Goal: Task Accomplishment & Management: Use online tool/utility

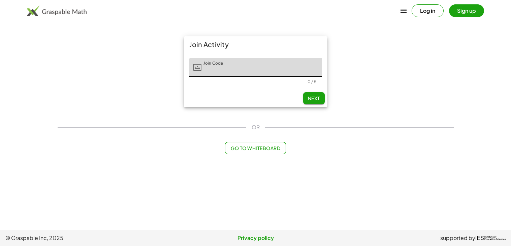
click at [283, 71] on input "Join Code" at bounding box center [261, 67] width 121 height 19
click at [29, 155] on main "Join Activity Join Code Join Code 0 / 5 Next OR Go to Whiteboard" at bounding box center [255, 115] width 511 height 230
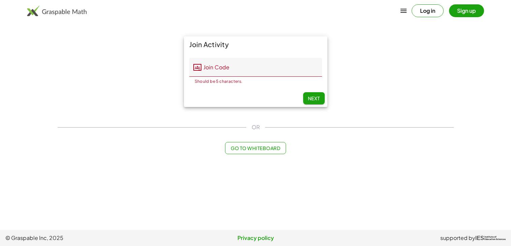
drag, startPoint x: 92, startPoint y: 9, endPoint x: 32, endPoint y: 16, distance: 60.3
click at [32, 16] on div "Log in Sign up" at bounding box center [255, 11] width 511 height 16
click at [65, 71] on div "Join Activity Join Code Join Code Should be 5 characters. 0 / 5 Next" at bounding box center [256, 71] width 404 height 79
drag, startPoint x: 96, startPoint y: 12, endPoint x: 20, endPoint y: 12, distance: 76.5
click at [20, 12] on div "Log in Sign up" at bounding box center [255, 11] width 511 height 16
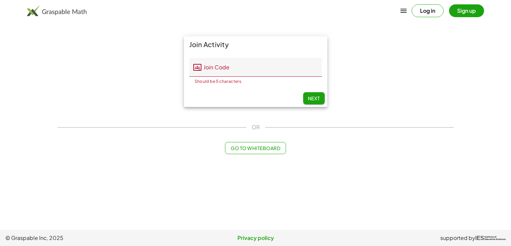
click at [40, 36] on main "Join Activity Join Code Join Code Should be 5 characters. 0 / 5 Next OR Go to W…" at bounding box center [255, 115] width 511 height 230
click at [217, 70] on input "Join Code" at bounding box center [261, 67] width 121 height 19
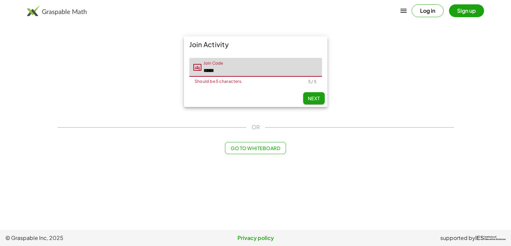
type input "*****"
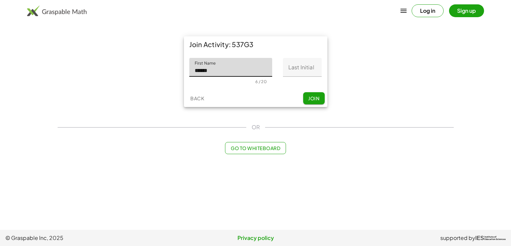
type input "******"
click at [313, 69] on input "Last Initial" at bounding box center [302, 67] width 39 height 19
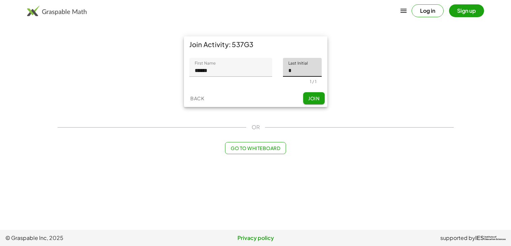
type input "*"
click at [323, 100] on button "Join" at bounding box center [314, 98] width 22 height 12
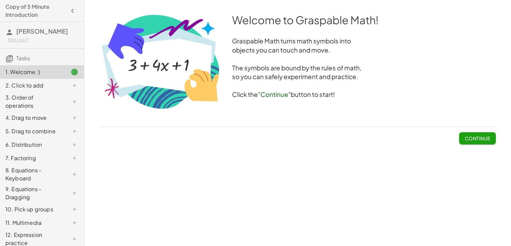
click at [479, 139] on span "Continue" at bounding box center [477, 138] width 26 height 6
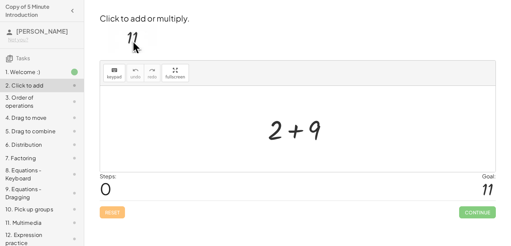
click at [295, 132] on div at bounding box center [300, 129] width 72 height 35
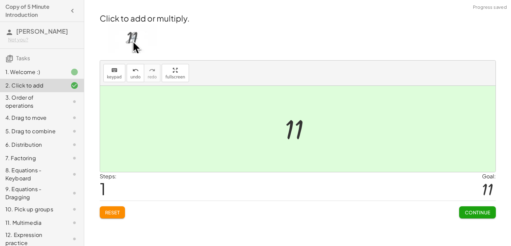
click at [486, 216] on button "Continue" at bounding box center [477, 212] width 36 height 12
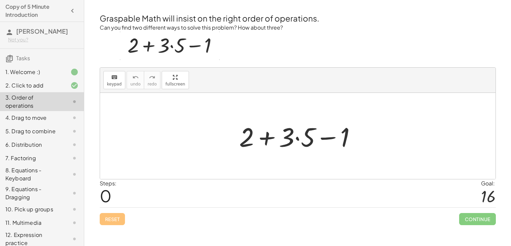
click at [297, 139] on div at bounding box center [300, 136] width 129 height 35
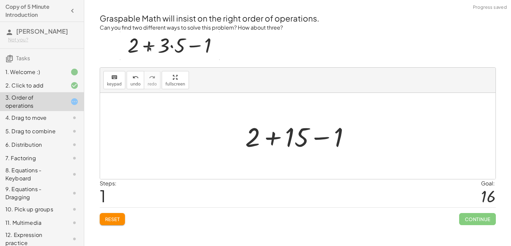
click at [274, 138] on div at bounding box center [300, 136] width 117 height 35
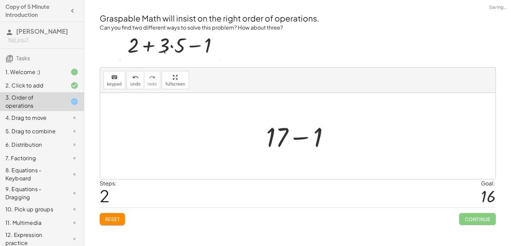
click at [296, 138] on div at bounding box center [300, 136] width 75 height 35
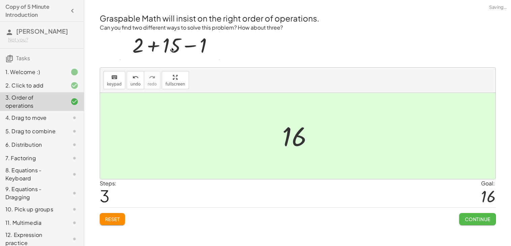
click at [479, 221] on span "Continue" at bounding box center [477, 219] width 26 height 6
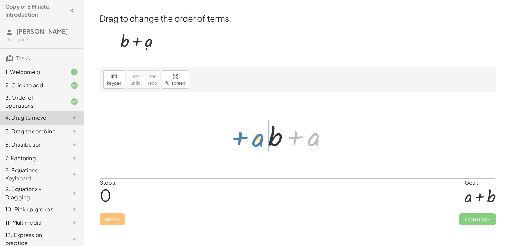
drag, startPoint x: 312, startPoint y: 144, endPoint x: 256, endPoint y: 145, distance: 55.6
click at [256, 145] on div "+ a + b + a" at bounding box center [297, 135] width 395 height 86
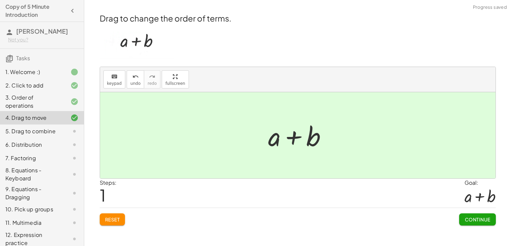
click at [464, 220] on span "Continue" at bounding box center [477, 220] width 26 height 6
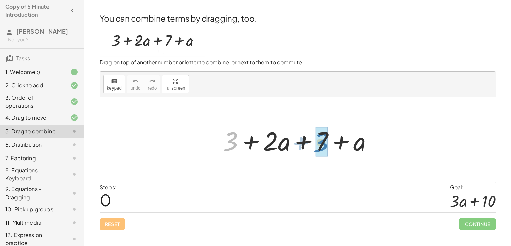
drag, startPoint x: 236, startPoint y: 143, endPoint x: 326, endPoint y: 144, distance: 90.3
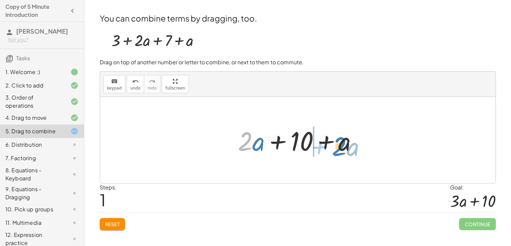
drag, startPoint x: 252, startPoint y: 147, endPoint x: 344, endPoint y: 150, distance: 92.0
click at [344, 150] on div at bounding box center [300, 140] width 132 height 35
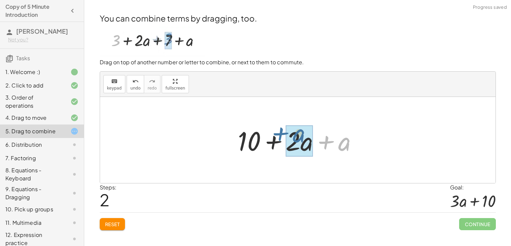
drag, startPoint x: 337, startPoint y: 148, endPoint x: 293, endPoint y: 143, distance: 44.4
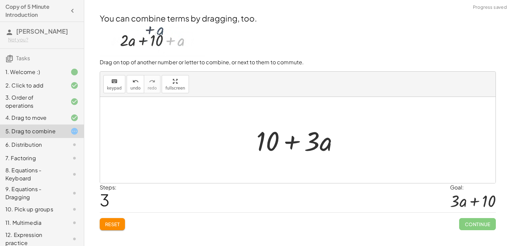
click at [292, 141] on div at bounding box center [300, 140] width 95 height 35
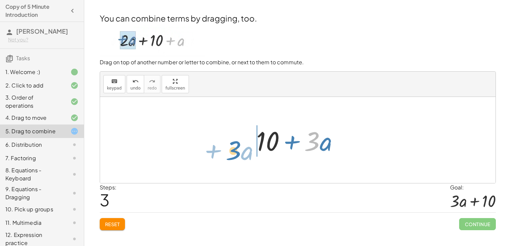
drag, startPoint x: 317, startPoint y: 146, endPoint x: 238, endPoint y: 157, distance: 79.6
click at [238, 157] on div "+ 3 + · 2 · a + 7 + a + · 2 · a + 10 + a + 10 + · 2 · a + a · 3 + · a + + · a 1…" at bounding box center [297, 140] width 395 height 86
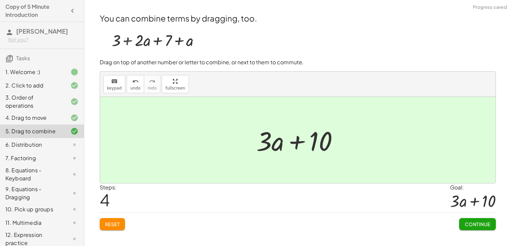
click at [473, 228] on button "Continue" at bounding box center [477, 224] width 36 height 12
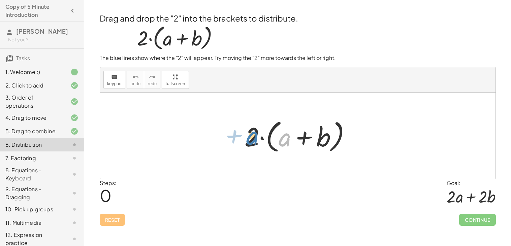
drag, startPoint x: 286, startPoint y: 142, endPoint x: 253, endPoint y: 142, distance: 32.3
click at [253, 142] on div at bounding box center [300, 136] width 118 height 39
drag, startPoint x: 253, startPoint y: 142, endPoint x: 289, endPoint y: 142, distance: 36.0
click at [289, 142] on div at bounding box center [300, 136] width 118 height 39
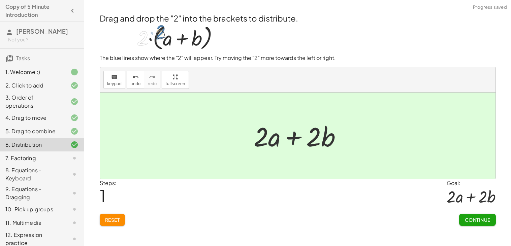
click at [480, 222] on span "Continue" at bounding box center [477, 220] width 26 height 6
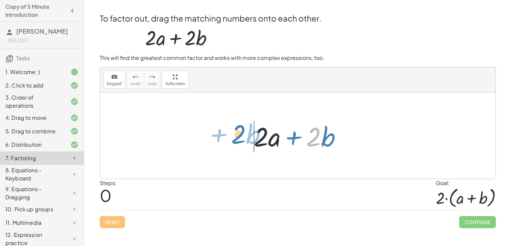
drag, startPoint x: 314, startPoint y: 136, endPoint x: 235, endPoint y: 136, distance: 78.8
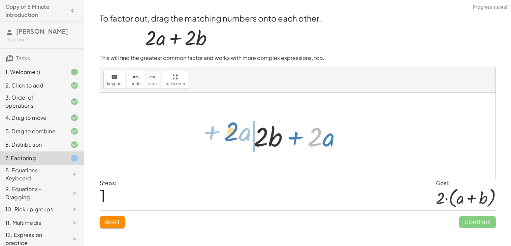
drag, startPoint x: 316, startPoint y: 147, endPoint x: 232, endPoint y: 142, distance: 84.0
click at [232, 142] on div "+ · 2 · a + · 2 · b · 2 + · a + · 2 · a + · 2 · b" at bounding box center [297, 136] width 395 height 86
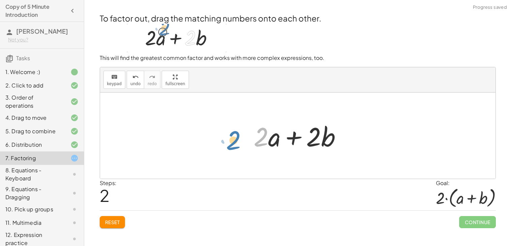
drag, startPoint x: 264, startPoint y: 140, endPoint x: 234, endPoint y: 142, distance: 30.3
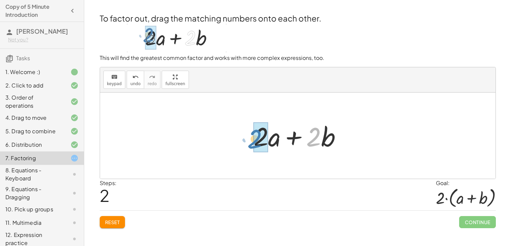
drag, startPoint x: 311, startPoint y: 141, endPoint x: 252, endPoint y: 145, distance: 58.4
click at [252, 145] on div at bounding box center [300, 136] width 100 height 35
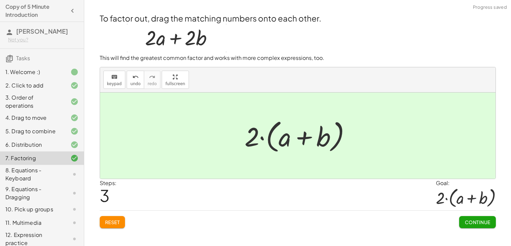
click at [470, 218] on button "Continue" at bounding box center [477, 222] width 36 height 12
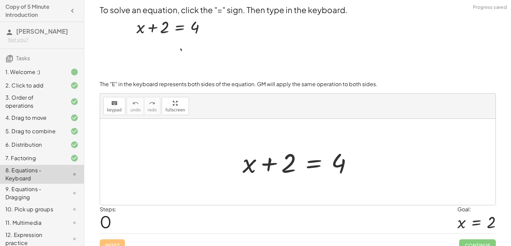
click at [316, 161] on div at bounding box center [300, 162] width 122 height 35
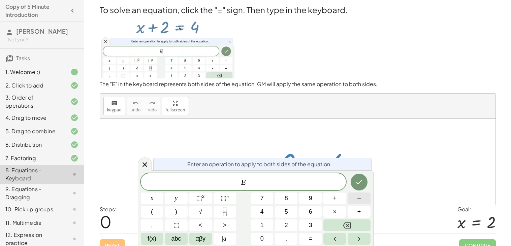
click at [355, 202] on button "–" at bounding box center [359, 199] width 23 height 12
click at [281, 220] on button "2" at bounding box center [286, 226] width 23 height 12
click at [359, 186] on icon "Done" at bounding box center [359, 182] width 8 height 8
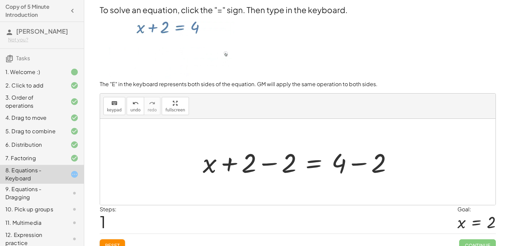
click at [267, 164] on div at bounding box center [300, 162] width 202 height 35
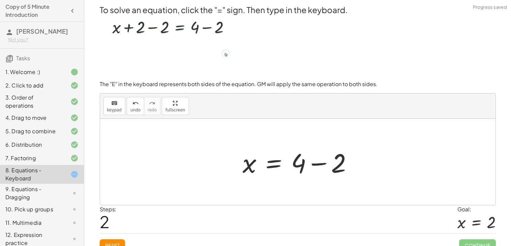
click at [320, 166] on div at bounding box center [300, 162] width 122 height 35
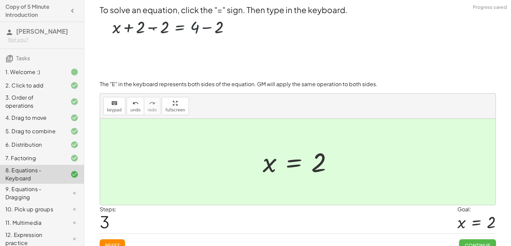
click at [468, 240] on button "Continue" at bounding box center [477, 245] width 36 height 12
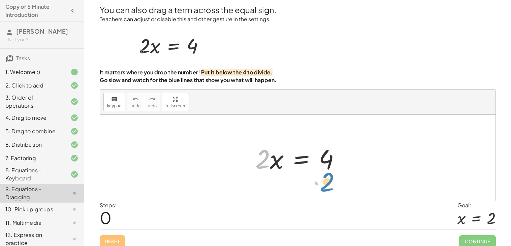
drag, startPoint x: 259, startPoint y: 166, endPoint x: 324, endPoint y: 189, distance: 68.7
click at [324, 189] on div "· 2 · 2 · x = 4" at bounding box center [297, 158] width 395 height 86
drag, startPoint x: 266, startPoint y: 160, endPoint x: 333, endPoint y: 170, distance: 67.8
click at [333, 170] on div at bounding box center [300, 158] width 97 height 35
drag, startPoint x: 263, startPoint y: 157, endPoint x: 328, endPoint y: 170, distance: 66.0
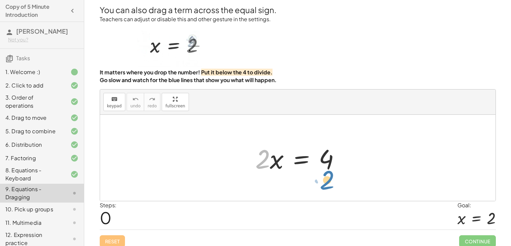
click at [328, 170] on div at bounding box center [300, 158] width 97 height 35
drag, startPoint x: 328, startPoint y: 170, endPoint x: 328, endPoint y: 158, distance: 11.5
click at [328, 158] on div at bounding box center [300, 158] width 97 height 35
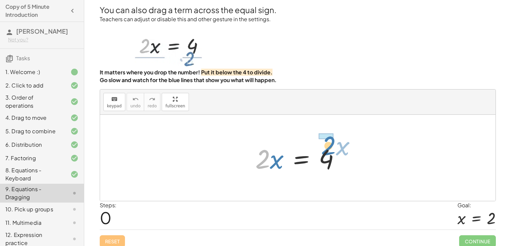
drag, startPoint x: 267, startPoint y: 157, endPoint x: 331, endPoint y: 139, distance: 66.4
click at [331, 139] on div "· 2 · x · 2 · x = 4" at bounding box center [297, 158] width 105 height 38
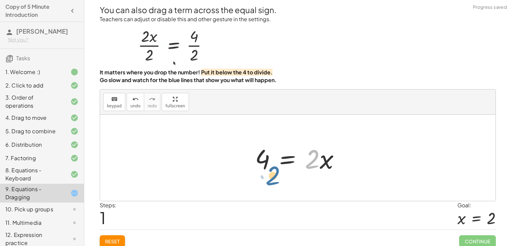
drag, startPoint x: 316, startPoint y: 162, endPoint x: 265, endPoint y: 180, distance: 53.9
drag, startPoint x: 311, startPoint y: 163, endPoint x: 251, endPoint y: 159, distance: 60.5
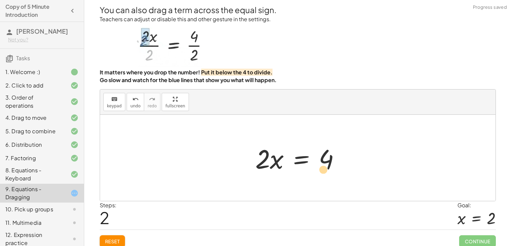
drag, startPoint x: 266, startPoint y: 162, endPoint x: 329, endPoint y: 173, distance: 63.9
click at [329, 173] on div at bounding box center [300, 158] width 97 height 35
drag, startPoint x: 261, startPoint y: 162, endPoint x: 322, endPoint y: 179, distance: 63.0
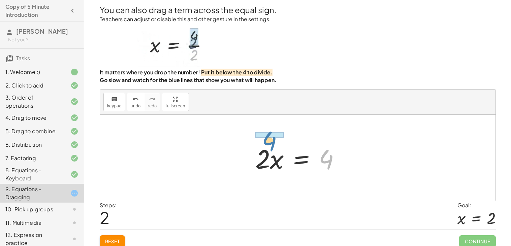
drag, startPoint x: 323, startPoint y: 156, endPoint x: 260, endPoint y: 135, distance: 66.3
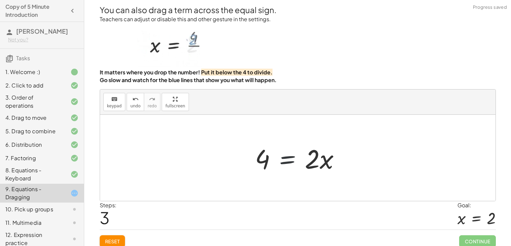
click at [274, 160] on div at bounding box center [300, 158] width 97 height 35
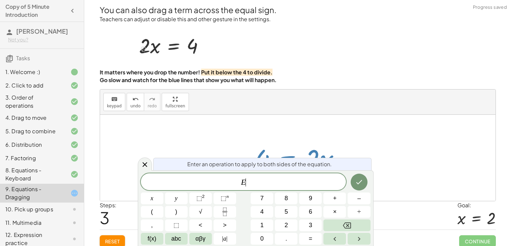
click at [163, 193] on div at bounding box center [152, 199] width 23 height 12
click at [359, 185] on icon "Done" at bounding box center [359, 182] width 8 height 8
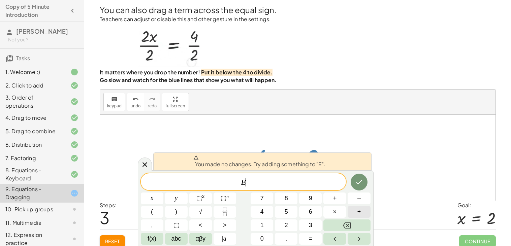
click at [349, 212] on button "÷" at bounding box center [359, 212] width 23 height 12
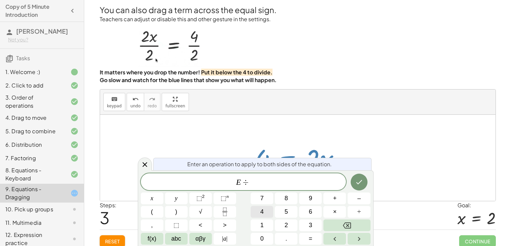
click at [267, 213] on button "4" at bounding box center [262, 212] width 23 height 12
click at [348, 226] on icon "Backspace" at bounding box center [347, 226] width 8 height 8
click at [296, 227] on button "2" at bounding box center [286, 226] width 23 height 12
click at [353, 186] on button "Done" at bounding box center [359, 182] width 17 height 17
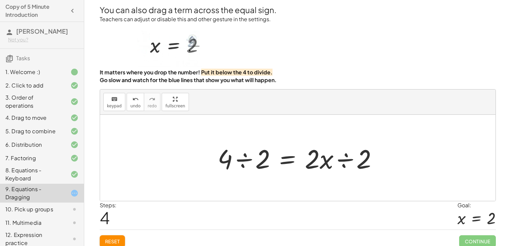
click at [247, 160] on div at bounding box center [300, 158] width 172 height 35
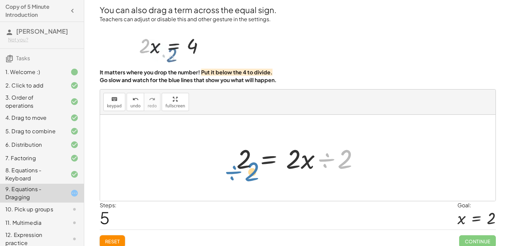
drag, startPoint x: 343, startPoint y: 161, endPoint x: 243, endPoint y: 168, distance: 100.0
click at [243, 168] on div at bounding box center [300, 158] width 135 height 35
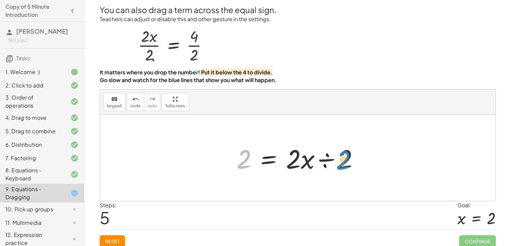
drag, startPoint x: 239, startPoint y: 159, endPoint x: 338, endPoint y: 160, distance: 99.4
click at [338, 160] on div at bounding box center [300, 158] width 135 height 35
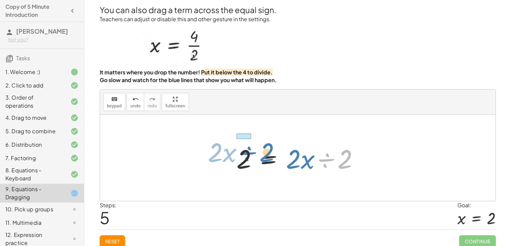
drag, startPoint x: 342, startPoint y: 163, endPoint x: 260, endPoint y: 158, distance: 81.3
click at [260, 158] on div at bounding box center [300, 158] width 135 height 35
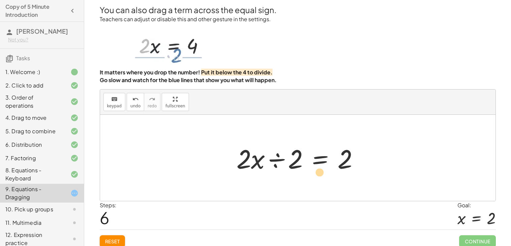
drag, startPoint x: 256, startPoint y: 166, endPoint x: 338, endPoint y: 169, distance: 82.2
click at [338, 169] on div at bounding box center [300, 158] width 135 height 35
click at [138, 94] on button "undo undo" at bounding box center [136, 102] width 18 height 18
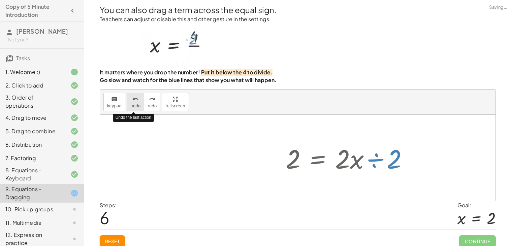
click at [138, 94] on button "undo undo" at bounding box center [136, 102] width 18 height 18
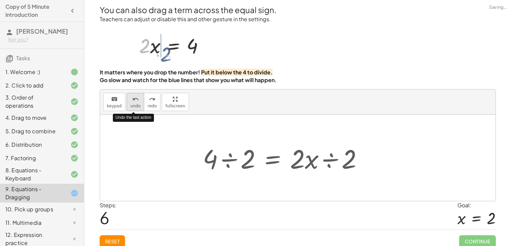
click at [138, 94] on button "undo undo" at bounding box center [136, 102] width 18 height 18
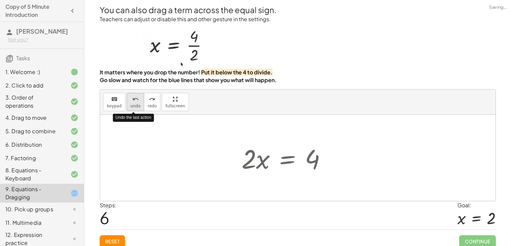
click at [138, 94] on button "undo undo" at bounding box center [136, 102] width 18 height 18
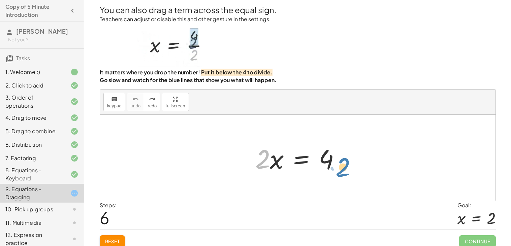
drag, startPoint x: 262, startPoint y: 156, endPoint x: 342, endPoint y: 163, distance: 80.5
click at [342, 163] on div at bounding box center [300, 158] width 97 height 35
drag, startPoint x: 259, startPoint y: 161, endPoint x: 335, endPoint y: 181, distance: 78.9
click at [295, 155] on div at bounding box center [300, 158] width 97 height 35
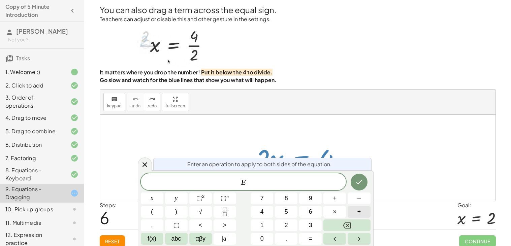
click at [356, 210] on button "÷" at bounding box center [359, 212] width 23 height 12
click at [289, 222] on button "2" at bounding box center [286, 226] width 23 height 12
click at [357, 181] on icon "Done" at bounding box center [359, 182] width 8 height 8
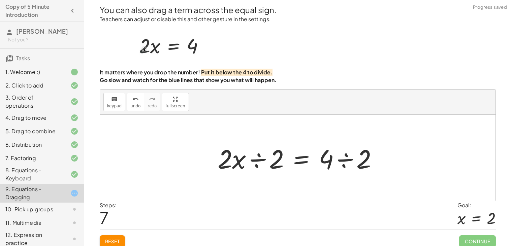
click at [343, 162] on div at bounding box center [300, 158] width 172 height 35
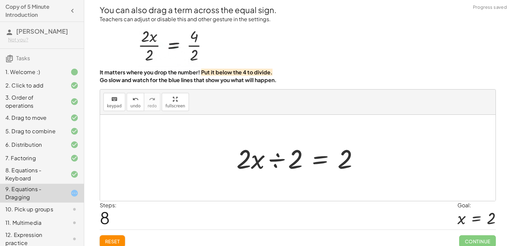
click at [280, 162] on div at bounding box center [300, 158] width 135 height 35
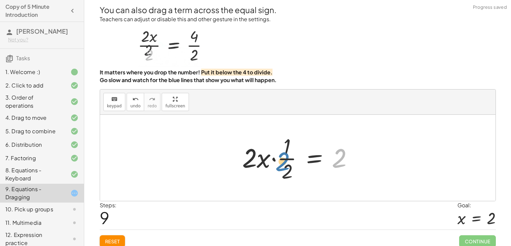
drag, startPoint x: 339, startPoint y: 162, endPoint x: 282, endPoint y: 165, distance: 57.0
click at [282, 165] on div at bounding box center [300, 158] width 123 height 52
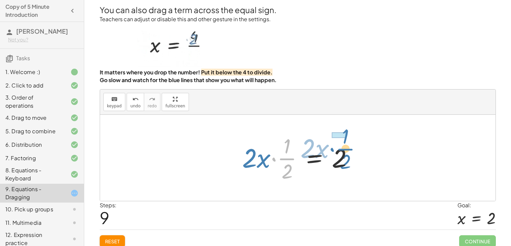
drag, startPoint x: 281, startPoint y: 162, endPoint x: 339, endPoint y: 152, distance: 58.4
click at [339, 152] on div at bounding box center [300, 158] width 123 height 52
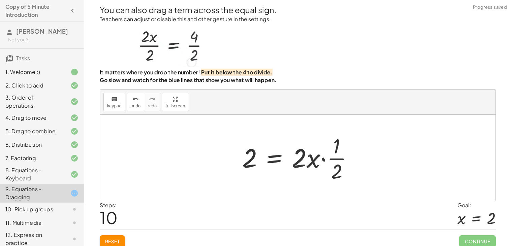
click at [466, 234] on div "Continue" at bounding box center [477, 239] width 36 height 18
click at [467, 237] on span "Continue" at bounding box center [477, 241] width 36 height 12
click at [130, 101] on div "undo" at bounding box center [135, 99] width 10 height 8
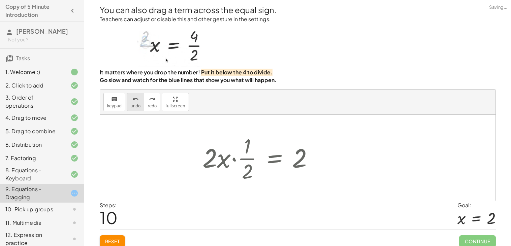
click at [130, 101] on div "undo" at bounding box center [135, 99] width 10 height 8
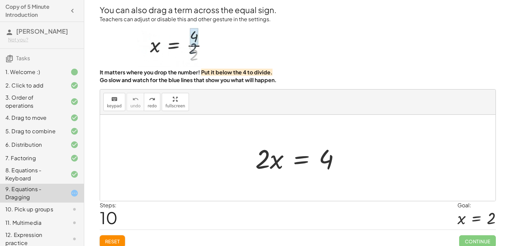
click at [297, 161] on div at bounding box center [300, 158] width 97 height 35
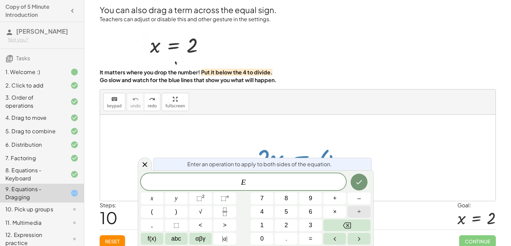
click at [351, 217] on button "÷" at bounding box center [359, 212] width 23 height 12
click at [283, 228] on button "2" at bounding box center [286, 226] width 23 height 12
click at [359, 182] on icon "Done" at bounding box center [359, 182] width 8 height 8
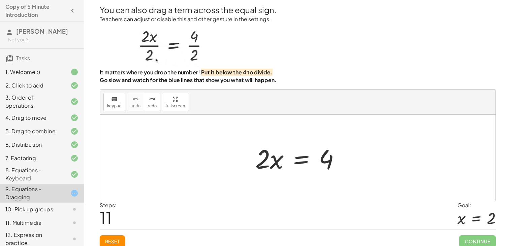
click at [299, 163] on div at bounding box center [300, 158] width 97 height 35
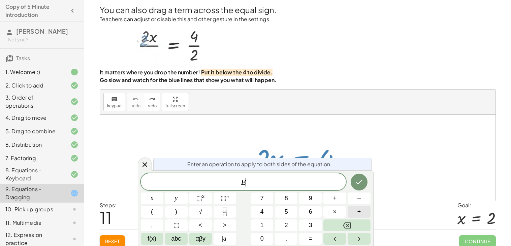
click at [351, 212] on button "÷" at bounding box center [359, 212] width 23 height 12
click at [289, 226] on button "2" at bounding box center [286, 226] width 23 height 12
click at [358, 186] on icon "Done" at bounding box center [359, 182] width 8 height 8
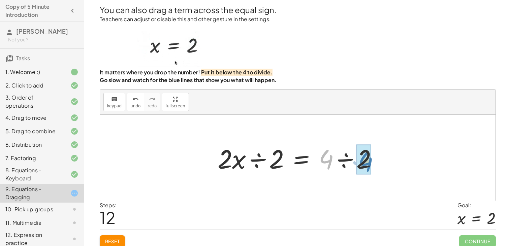
drag, startPoint x: 328, startPoint y: 158, endPoint x: 367, endPoint y: 160, distance: 39.1
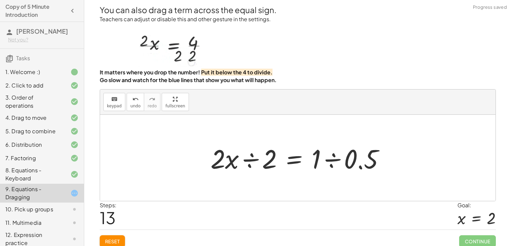
click at [333, 162] on div at bounding box center [300, 158] width 186 height 35
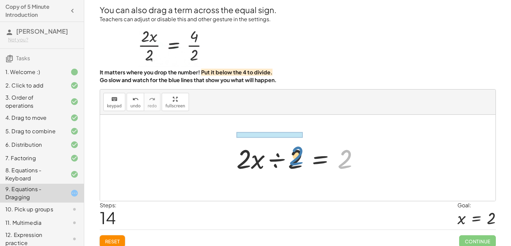
drag, startPoint x: 346, startPoint y: 161, endPoint x: 297, endPoint y: 158, distance: 48.6
click at [297, 158] on div at bounding box center [300, 158] width 135 height 35
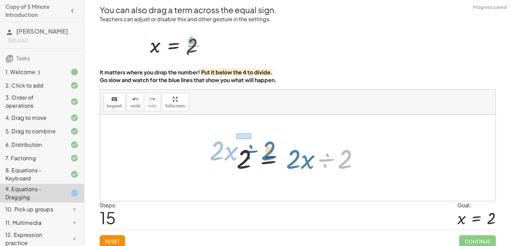
drag, startPoint x: 321, startPoint y: 161, endPoint x: 236, endPoint y: 155, distance: 85.4
click at [236, 155] on div at bounding box center [300, 158] width 135 height 35
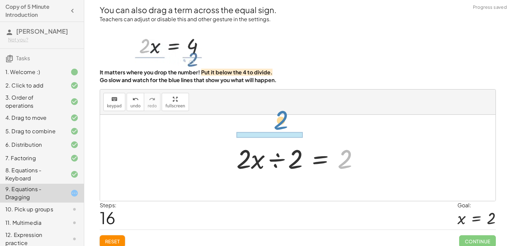
drag, startPoint x: 352, startPoint y: 162, endPoint x: 282, endPoint y: 123, distance: 80.1
click at [282, 123] on div "· 2 · x = 4 · 2 · x ÷ 2 = · 4 ÷ 2 · 2 · x ÷ 2 = · 1 ÷ 0.5 · 2 · x ÷ 2 = 2 2 = ·…" at bounding box center [297, 158] width 395 height 86
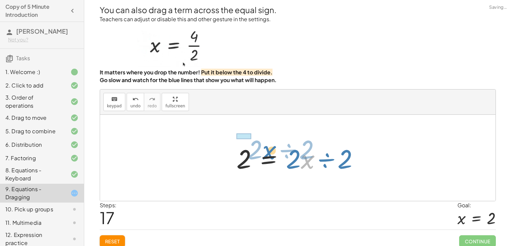
drag, startPoint x: 303, startPoint y: 159, endPoint x: 223, endPoint y: 146, distance: 81.6
click at [223, 146] on div "· 2 · x = 4 · 2 · x ÷ 2 = · 4 ÷ 2 · 2 · x ÷ 2 = · 1 ÷ 0.5 · 2 · x ÷ 2 = 2 2 = ·…" at bounding box center [297, 158] width 395 height 86
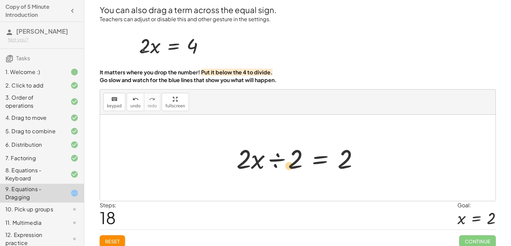
drag, startPoint x: 292, startPoint y: 164, endPoint x: 284, endPoint y: 169, distance: 10.3
click at [284, 169] on div at bounding box center [300, 158] width 135 height 35
click at [281, 157] on div at bounding box center [300, 158] width 135 height 35
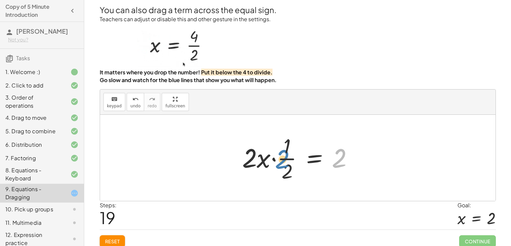
drag, startPoint x: 343, startPoint y: 154, endPoint x: 286, endPoint y: 156, distance: 57.0
click at [286, 156] on div at bounding box center [300, 158] width 123 height 52
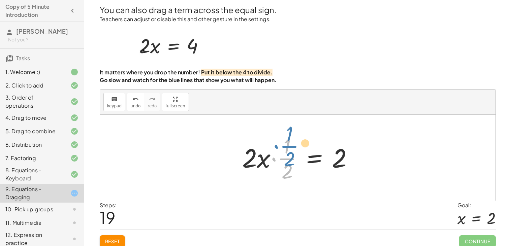
drag, startPoint x: 286, startPoint y: 157, endPoint x: 277, endPoint y: 146, distance: 14.3
click at [277, 146] on div at bounding box center [300, 158] width 123 height 52
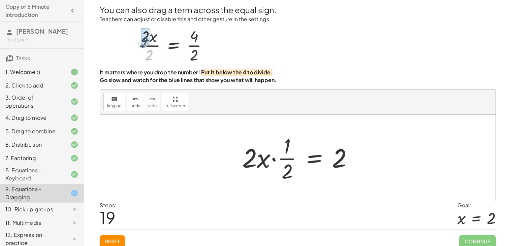
click at [287, 157] on div at bounding box center [300, 158] width 123 height 52
click at [275, 159] on div at bounding box center [300, 158] width 123 height 52
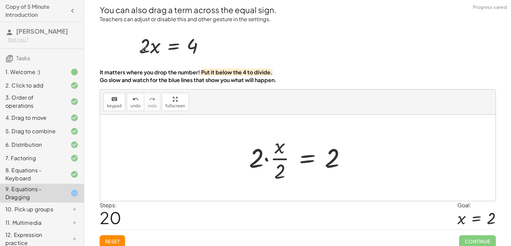
click at [267, 159] on div at bounding box center [300, 158] width 109 height 52
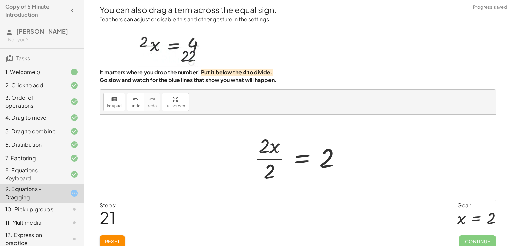
click at [271, 158] on div at bounding box center [300, 158] width 98 height 52
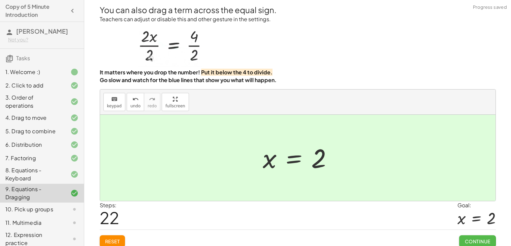
click at [487, 237] on button "Continue" at bounding box center [477, 241] width 36 height 12
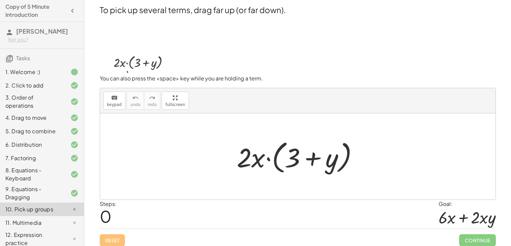
click at [269, 160] on div at bounding box center [299, 156] width 133 height 39
drag, startPoint x: 255, startPoint y: 156, endPoint x: 257, endPoint y: 147, distance: 9.4
click at [257, 147] on div at bounding box center [299, 156] width 133 height 39
drag, startPoint x: 241, startPoint y: 161, endPoint x: 292, endPoint y: 159, distance: 50.6
click at [292, 159] on div at bounding box center [299, 156] width 133 height 39
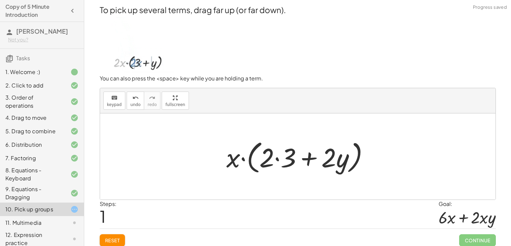
click at [279, 161] on div at bounding box center [300, 156] width 155 height 39
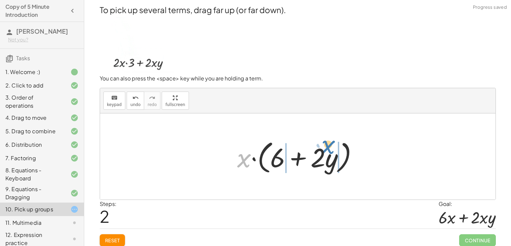
drag, startPoint x: 248, startPoint y: 161, endPoint x: 333, endPoint y: 162, distance: 85.2
click at [333, 162] on div at bounding box center [300, 156] width 133 height 39
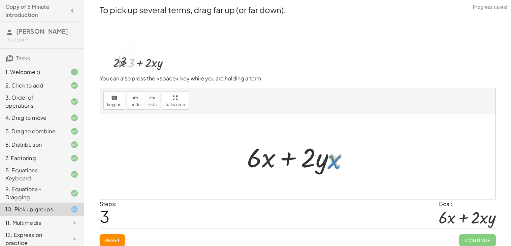
click at [333, 163] on div at bounding box center [301, 156] width 114 height 35
drag, startPoint x: 338, startPoint y: 160, endPoint x: 323, endPoint y: 157, distance: 14.7
click at [323, 157] on div at bounding box center [301, 156] width 114 height 35
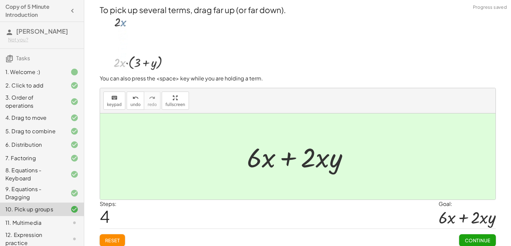
click at [468, 238] on span "Continue" at bounding box center [477, 240] width 26 height 6
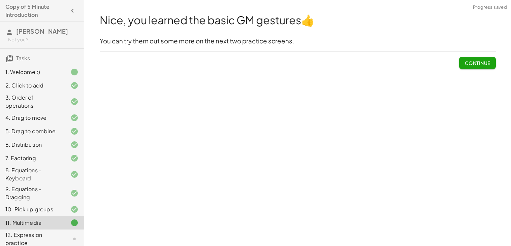
click at [463, 65] on button "Continue" at bounding box center [477, 63] width 36 height 12
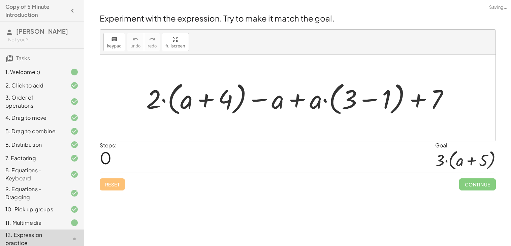
scroll to position [37, 0]
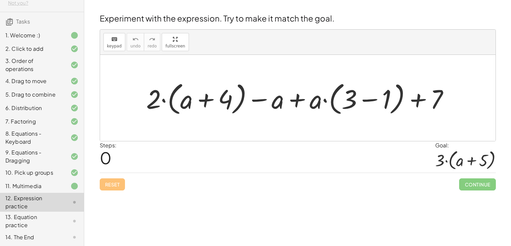
click at [294, 103] on div at bounding box center [300, 98] width 315 height 39
drag, startPoint x: 149, startPoint y: 89, endPoint x: 182, endPoint y: 90, distance: 33.4
click at [182, 90] on div at bounding box center [300, 98] width 315 height 39
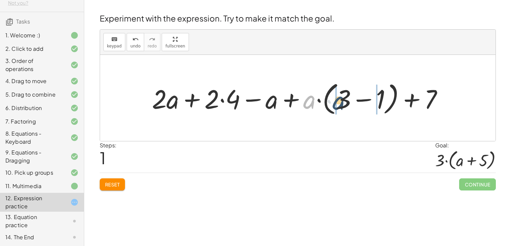
drag, startPoint x: 311, startPoint y: 100, endPoint x: 350, endPoint y: 103, distance: 38.8
click at [350, 103] on div at bounding box center [300, 98] width 303 height 39
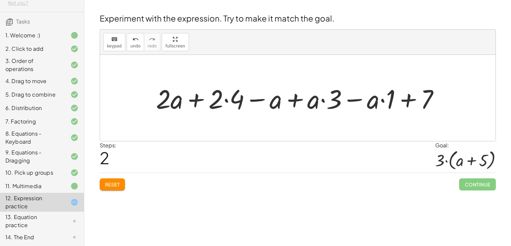
click at [228, 100] on div at bounding box center [300, 98] width 295 height 35
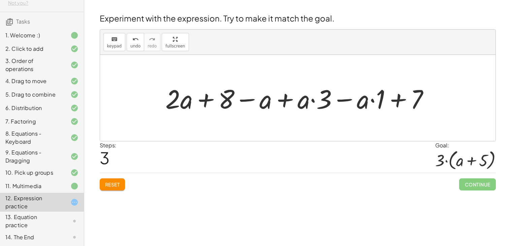
click at [398, 102] on div at bounding box center [300, 98] width 276 height 35
drag, startPoint x: 364, startPoint y: 107, endPoint x: 307, endPoint y: 103, distance: 57.4
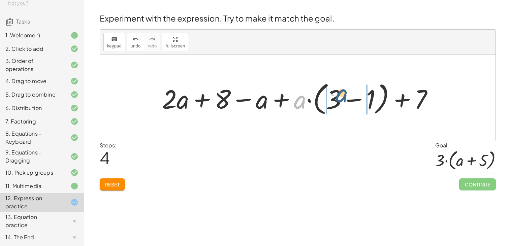
drag, startPoint x: 298, startPoint y: 103, endPoint x: 340, endPoint y: 100, distance: 41.9
click at [340, 100] on div at bounding box center [300, 98] width 283 height 39
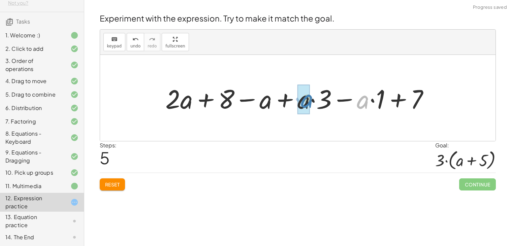
drag, startPoint x: 358, startPoint y: 104, endPoint x: 300, endPoint y: 102, distance: 58.0
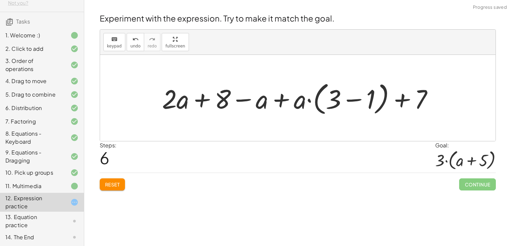
click at [356, 100] on div at bounding box center [300, 98] width 283 height 39
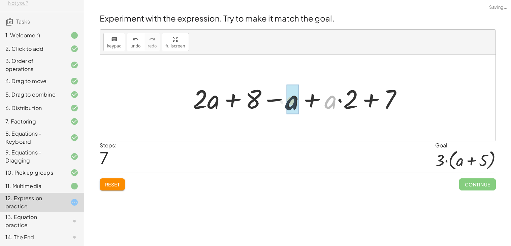
drag, startPoint x: 333, startPoint y: 103, endPoint x: 291, endPoint y: 102, distance: 41.8
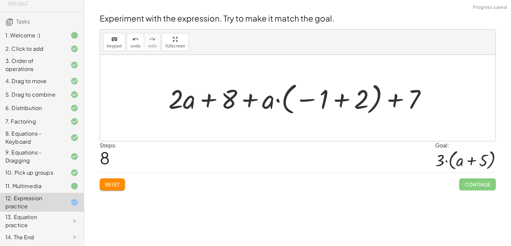
click at [343, 100] on div at bounding box center [300, 97] width 270 height 37
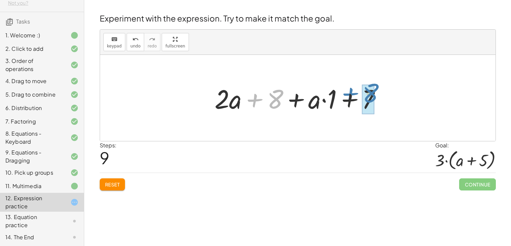
drag, startPoint x: 274, startPoint y: 102, endPoint x: 369, endPoint y: 97, distance: 95.1
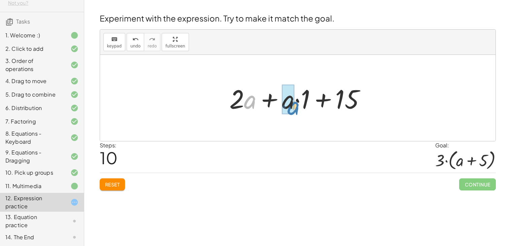
drag, startPoint x: 248, startPoint y: 98, endPoint x: 290, endPoint y: 103, distance: 42.7
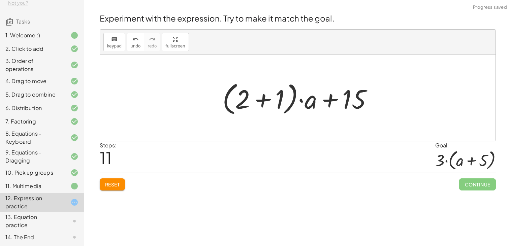
click at [266, 98] on div at bounding box center [300, 98] width 162 height 39
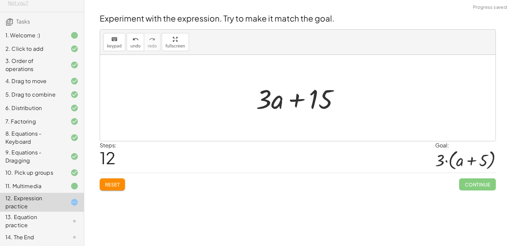
click at [294, 101] on div at bounding box center [301, 98] width 96 height 35
drag, startPoint x: 268, startPoint y: 100, endPoint x: 322, endPoint y: 99, distance: 54.2
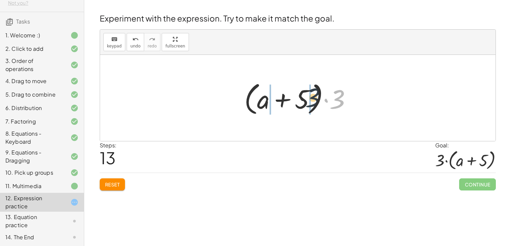
drag, startPoint x: 334, startPoint y: 101, endPoint x: 302, endPoint y: 98, distance: 32.4
click at [302, 98] on div at bounding box center [300, 98] width 119 height 39
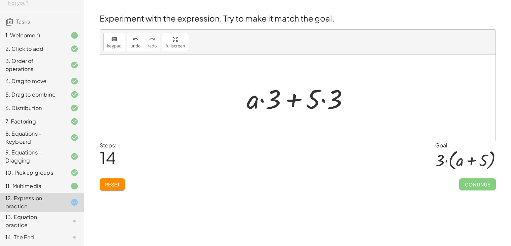
click at [326, 101] on div at bounding box center [300, 98] width 114 height 35
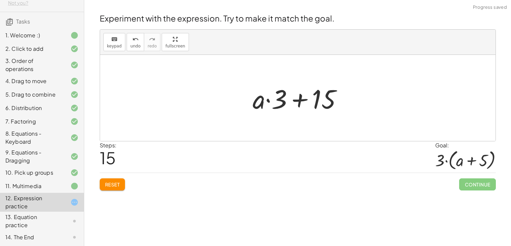
click at [296, 103] on div at bounding box center [300, 98] width 102 height 35
click at [302, 100] on div at bounding box center [300, 98] width 102 height 35
drag, startPoint x: 261, startPoint y: 102, endPoint x: 260, endPoint y: 108, distance: 6.1
click at [260, 108] on div at bounding box center [300, 98] width 102 height 35
drag, startPoint x: 259, startPoint y: 107, endPoint x: 297, endPoint y: 103, distance: 38.0
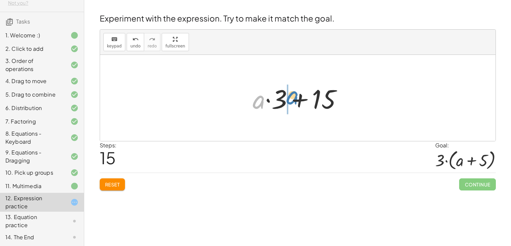
click at [297, 103] on div at bounding box center [300, 98] width 102 height 35
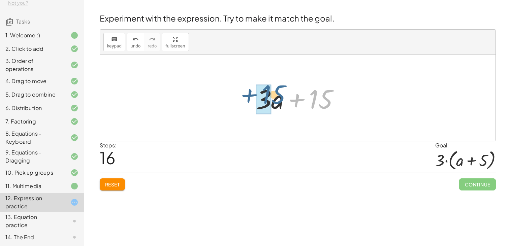
drag, startPoint x: 320, startPoint y: 103, endPoint x: 273, endPoint y: 100, distance: 47.6
click at [273, 100] on div at bounding box center [301, 98] width 96 height 35
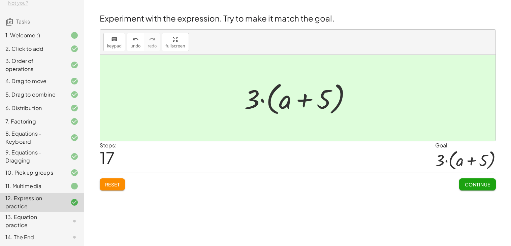
click at [466, 190] on button "Continue" at bounding box center [477, 185] width 36 height 12
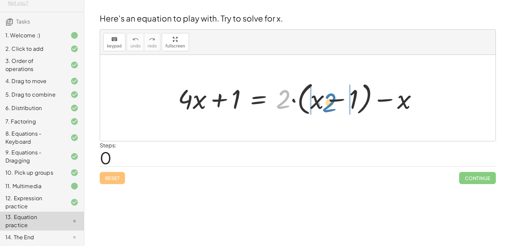
drag, startPoint x: 279, startPoint y: 96, endPoint x: 324, endPoint y: 99, distance: 45.2
click at [324, 99] on div at bounding box center [300, 98] width 252 height 39
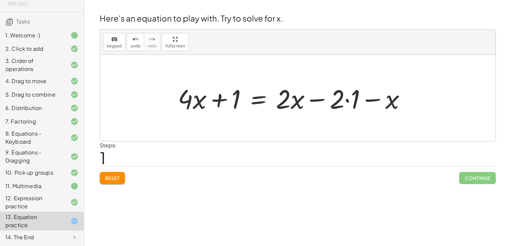
click at [346, 101] on div at bounding box center [294, 98] width 240 height 35
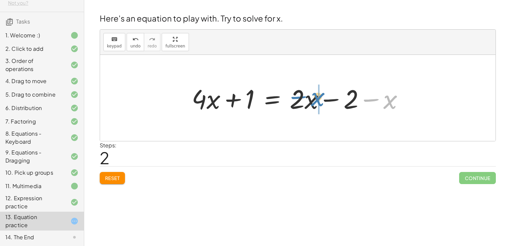
drag, startPoint x: 386, startPoint y: 103, endPoint x: 311, endPoint y: 97, distance: 75.6
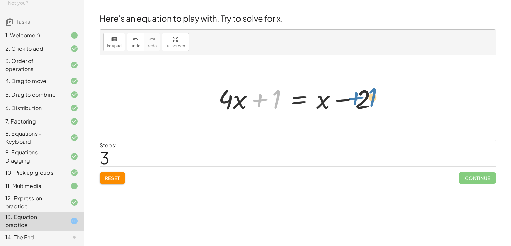
drag, startPoint x: 278, startPoint y: 99, endPoint x: 372, endPoint y: 97, distance: 94.0
click at [372, 97] on div at bounding box center [300, 98] width 170 height 35
drag, startPoint x: 229, startPoint y: 99, endPoint x: 330, endPoint y: 100, distance: 101.4
click at [330, 100] on div at bounding box center [300, 98] width 170 height 35
drag, startPoint x: 324, startPoint y: 101, endPoint x: 242, endPoint y: 105, distance: 82.3
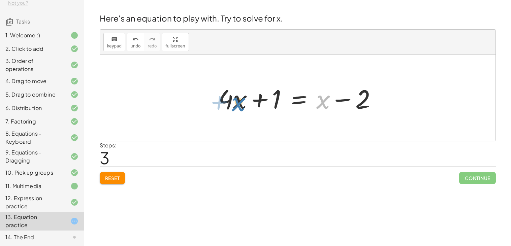
click at [242, 105] on div at bounding box center [300, 98] width 170 height 35
drag, startPoint x: 321, startPoint y: 100, endPoint x: 241, endPoint y: 101, distance: 80.2
click at [241, 101] on div at bounding box center [300, 98] width 170 height 35
drag, startPoint x: 278, startPoint y: 99, endPoint x: 365, endPoint y: 99, distance: 87.2
click at [365, 99] on div at bounding box center [300, 98] width 170 height 35
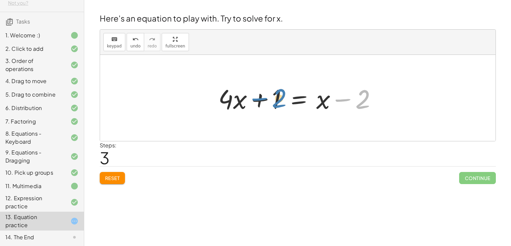
drag, startPoint x: 364, startPoint y: 100, endPoint x: 279, endPoint y: 99, distance: 85.9
click at [279, 99] on div at bounding box center [300, 98] width 170 height 35
drag, startPoint x: 364, startPoint y: 97, endPoint x: 320, endPoint y: 95, distance: 43.8
click at [320, 95] on div at bounding box center [300, 98] width 170 height 35
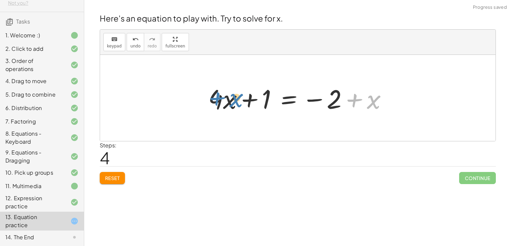
drag, startPoint x: 373, startPoint y: 102, endPoint x: 232, endPoint y: 100, distance: 140.8
click at [232, 100] on div at bounding box center [300, 98] width 191 height 35
drag, startPoint x: 231, startPoint y: 102, endPoint x: 381, endPoint y: 103, distance: 150.6
click at [381, 103] on div at bounding box center [300, 98] width 191 height 35
drag, startPoint x: 217, startPoint y: 104, endPoint x: 370, endPoint y: 102, distance: 152.9
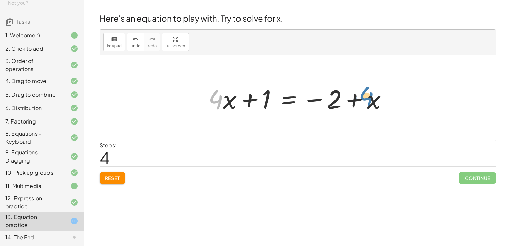
click at [370, 102] on div at bounding box center [300, 98] width 191 height 35
drag, startPoint x: 370, startPoint y: 102, endPoint x: 224, endPoint y: 103, distance: 146.2
click at [224, 103] on div at bounding box center [300, 98] width 191 height 35
drag, startPoint x: 329, startPoint y: 102, endPoint x: 258, endPoint y: 101, distance: 71.1
click at [258, 101] on div at bounding box center [300, 98] width 191 height 35
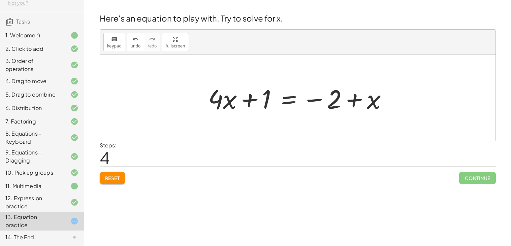
click at [293, 99] on div at bounding box center [300, 98] width 191 height 35
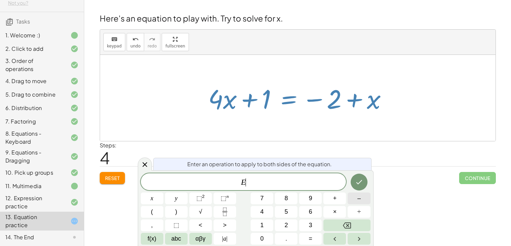
click at [359, 201] on span "–" at bounding box center [358, 198] width 3 height 9
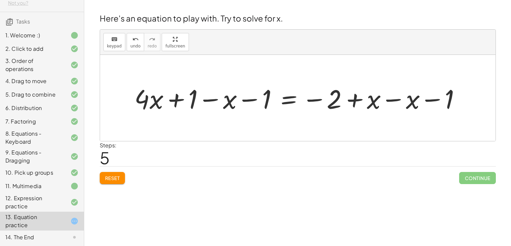
click at [409, 99] on div at bounding box center [300, 98] width 338 height 35
click at [356, 99] on div at bounding box center [261, 98] width 260 height 35
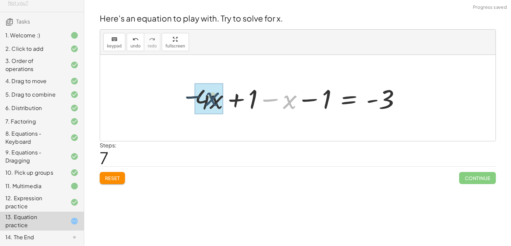
drag, startPoint x: 284, startPoint y: 104, endPoint x: 207, endPoint y: 100, distance: 77.6
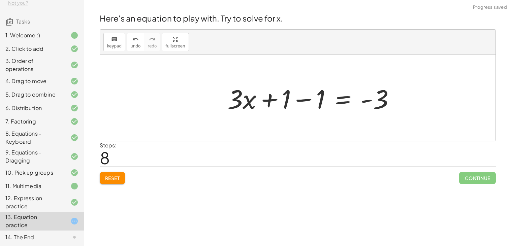
click at [297, 101] on div at bounding box center [314, 98] width 180 height 35
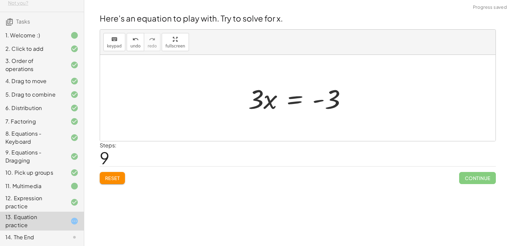
click at [299, 100] on div at bounding box center [300, 98] width 110 height 35
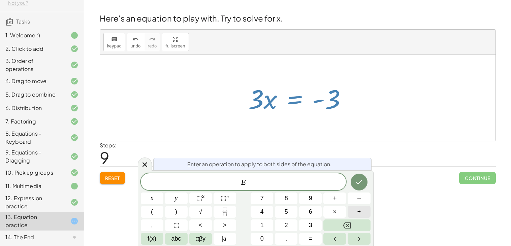
click at [350, 211] on button "÷" at bounding box center [359, 212] width 23 height 12
click at [305, 226] on button "3" at bounding box center [310, 226] width 23 height 12
click at [359, 186] on icon "Done" at bounding box center [359, 182] width 8 height 8
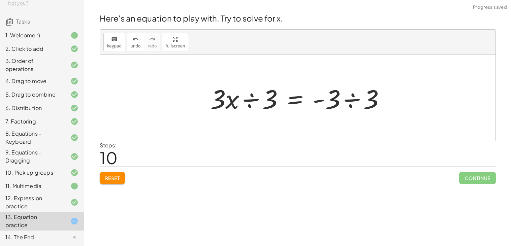
click at [346, 98] on div at bounding box center [300, 98] width 187 height 35
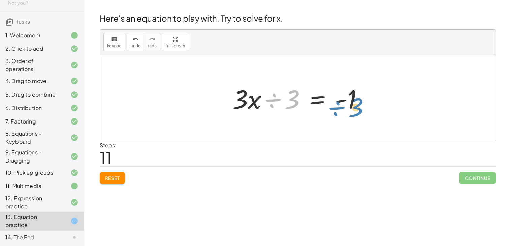
drag, startPoint x: 284, startPoint y: 102, endPoint x: 347, endPoint y: 106, distance: 63.8
click at [347, 106] on div at bounding box center [300, 98] width 143 height 35
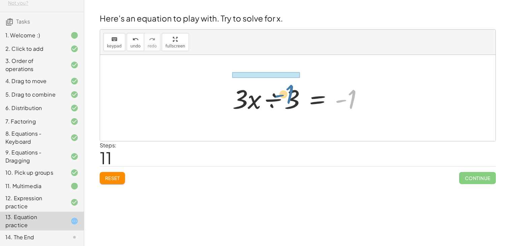
drag, startPoint x: 351, startPoint y: 103, endPoint x: 283, endPoint y: 96, distance: 68.4
click at [283, 96] on div at bounding box center [300, 98] width 143 height 35
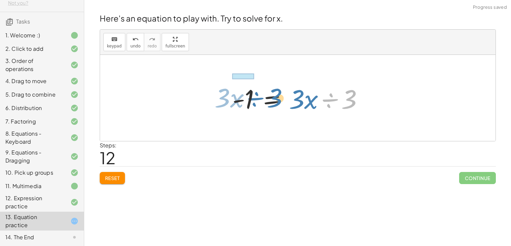
drag, startPoint x: 341, startPoint y: 99, endPoint x: 230, endPoint y: 94, distance: 111.0
click at [230, 94] on div at bounding box center [300, 98] width 143 height 35
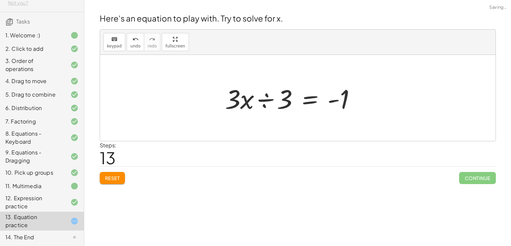
click at [276, 100] on div at bounding box center [293, 98] width 143 height 35
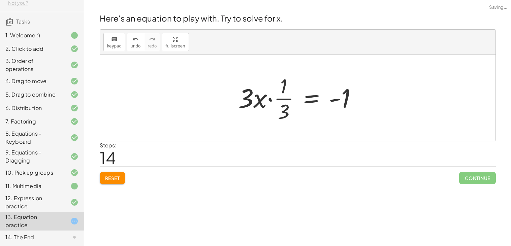
click at [278, 101] on div at bounding box center [300, 98] width 131 height 52
click at [270, 100] on div at bounding box center [300, 98] width 131 height 52
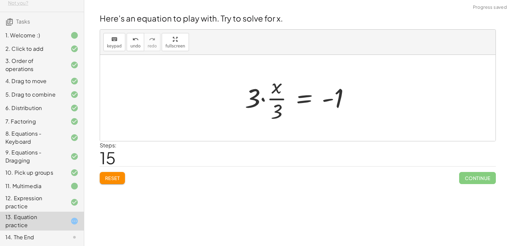
click at [274, 100] on div at bounding box center [300, 98] width 117 height 52
click at [262, 99] on div at bounding box center [300, 98] width 117 height 52
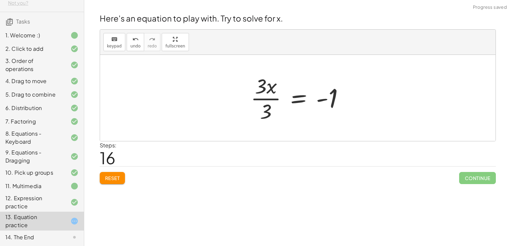
click at [269, 96] on div at bounding box center [300, 98] width 106 height 52
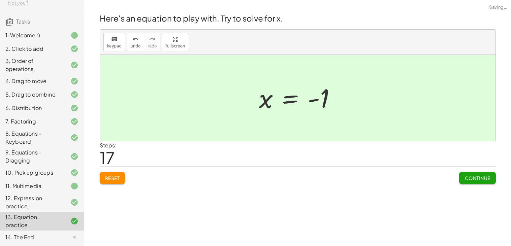
click at [465, 183] on button "Continue" at bounding box center [477, 178] width 36 height 12
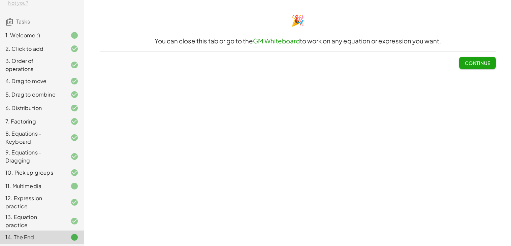
scroll to position [0, 0]
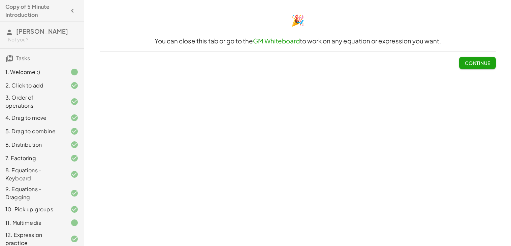
click at [282, 41] on link "GM Whiteboard" at bounding box center [276, 41] width 47 height 8
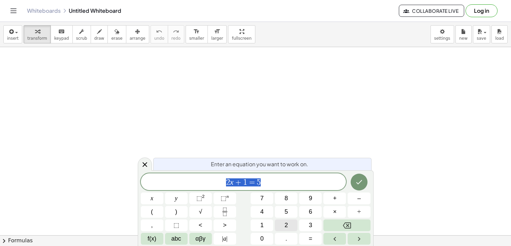
click at [288, 226] on button "2" at bounding box center [286, 226] width 23 height 12
click at [357, 182] on icon "Done" at bounding box center [359, 182] width 8 height 8
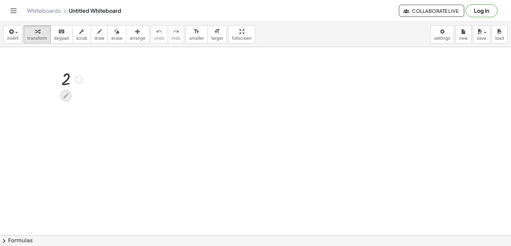
click at [65, 94] on icon at bounding box center [65, 95] width 7 height 7
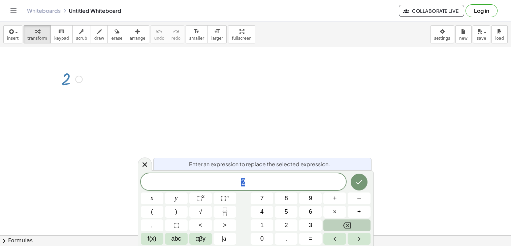
click at [348, 224] on icon "Backspace" at bounding box center [347, 226] width 8 height 8
click at [142, 167] on icon at bounding box center [145, 165] width 8 height 8
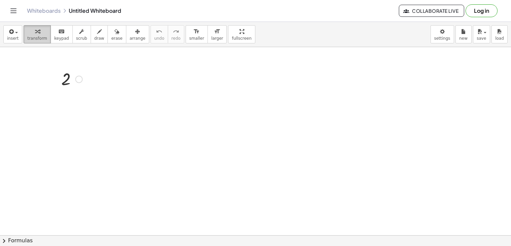
click at [35, 33] on icon "button" at bounding box center [37, 32] width 5 height 8
